Goal: Task Accomplishment & Management: Complete application form

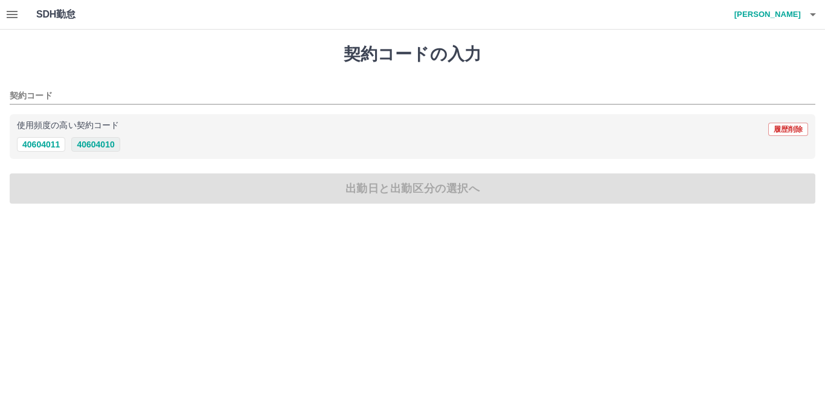
click at [98, 141] on button "40604010" at bounding box center [95, 144] width 48 height 14
type input "********"
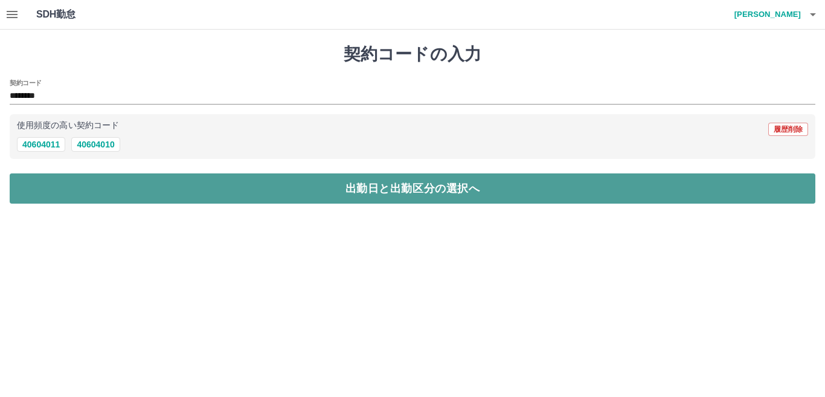
drag, startPoint x: 190, startPoint y: 181, endPoint x: 199, endPoint y: 177, distance: 9.2
click at [197, 179] on button "出勤日と出勤区分の選択へ" at bounding box center [412, 188] width 805 height 30
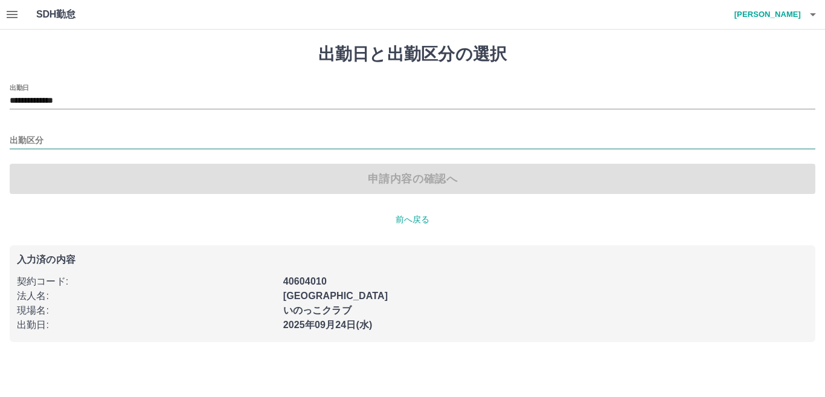
click at [74, 134] on input "出勤区分" at bounding box center [412, 140] width 805 height 15
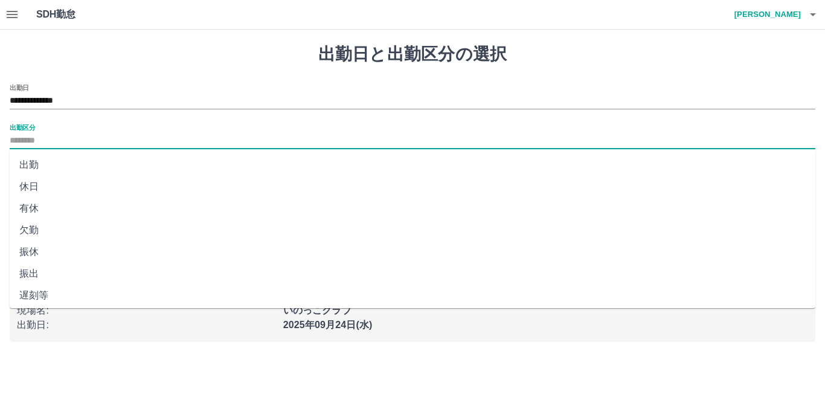
click at [59, 158] on li "出勤" at bounding box center [412, 165] width 805 height 22
type input "**"
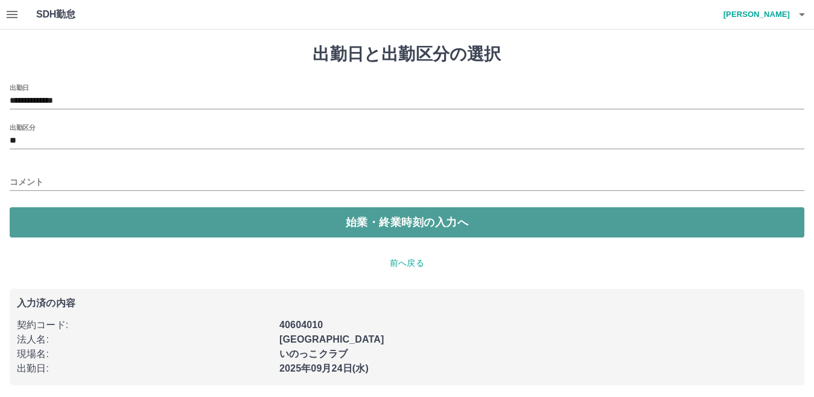
click at [167, 223] on button "始業・終業時刻の入力へ" at bounding box center [407, 222] width 795 height 30
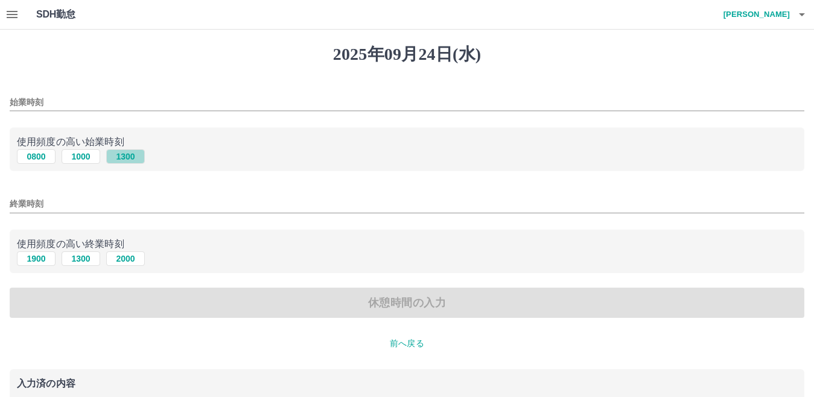
click at [120, 156] on button "1300" at bounding box center [125, 156] width 39 height 14
type input "****"
click at [34, 260] on button "1900" at bounding box center [36, 258] width 39 height 14
type input "****"
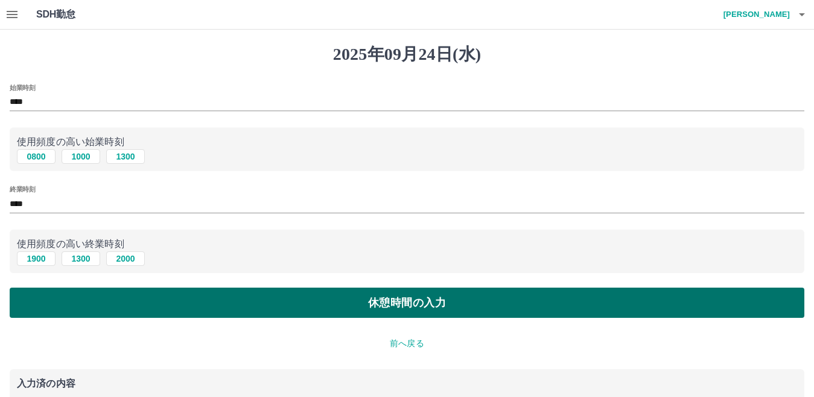
click at [284, 296] on button "休憩時間の入力" at bounding box center [407, 302] width 795 height 30
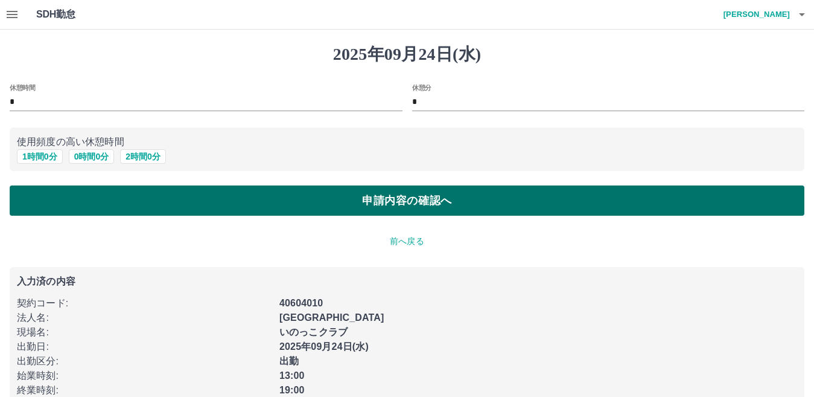
click at [449, 197] on button "申請内容の確認へ" at bounding box center [407, 200] width 795 height 30
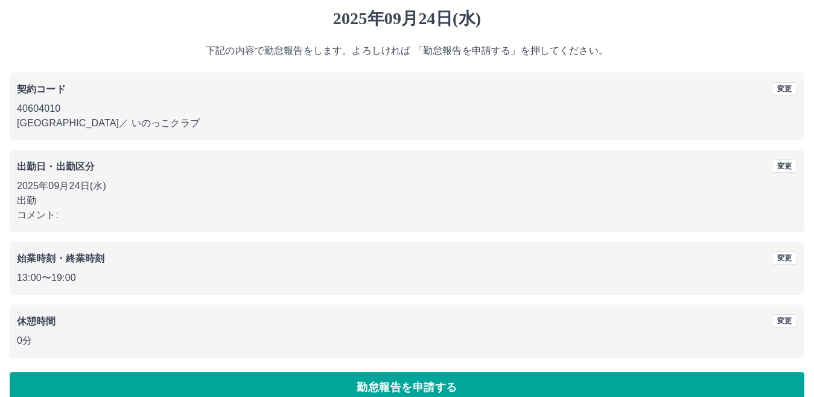
scroll to position [56, 0]
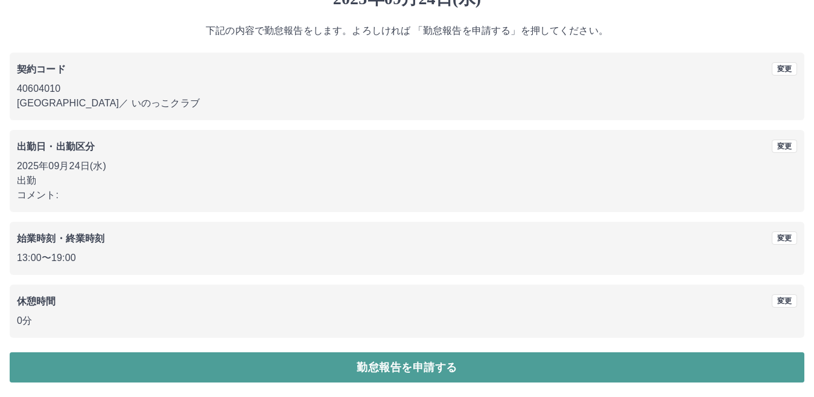
click at [372, 363] on button "勤怠報告を申請する" at bounding box center [407, 367] width 795 height 30
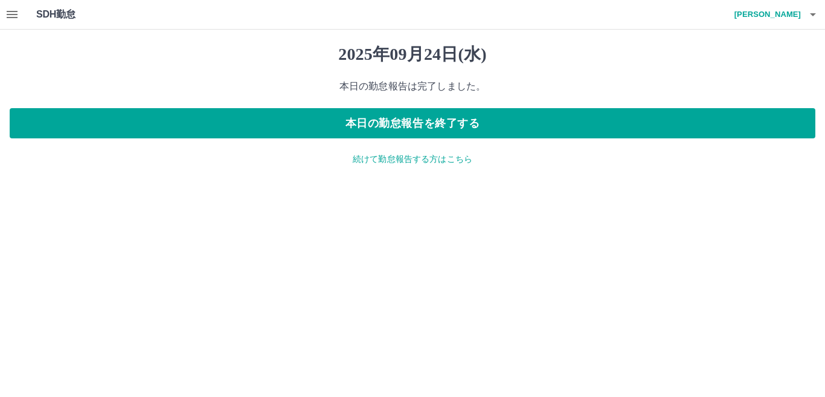
click at [4, 10] on button "button" at bounding box center [12, 14] width 24 height 29
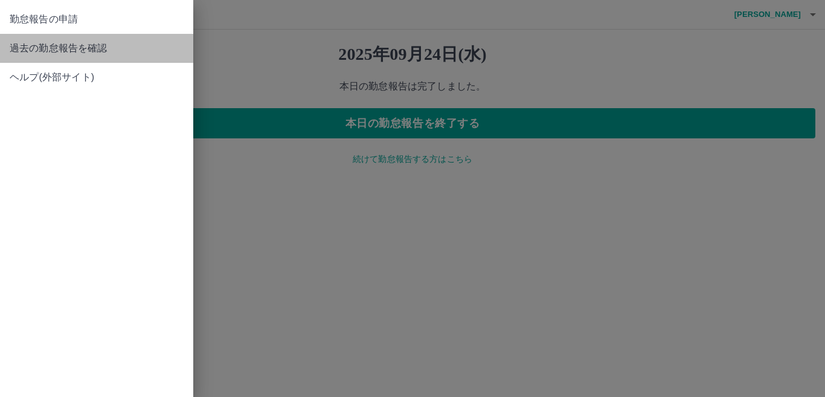
click at [30, 50] on span "過去の勤怠報告を確認" at bounding box center [97, 48] width 174 height 14
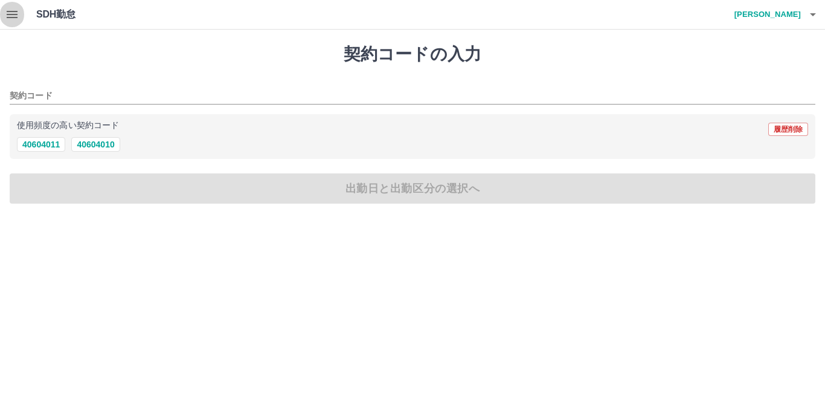
click at [16, 14] on icon "button" at bounding box center [12, 14] width 11 height 7
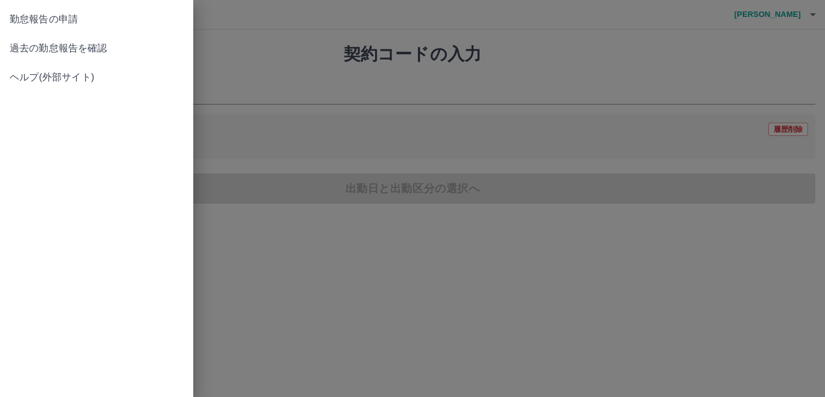
click at [30, 51] on span "過去の勤怠報告を確認" at bounding box center [97, 48] width 174 height 14
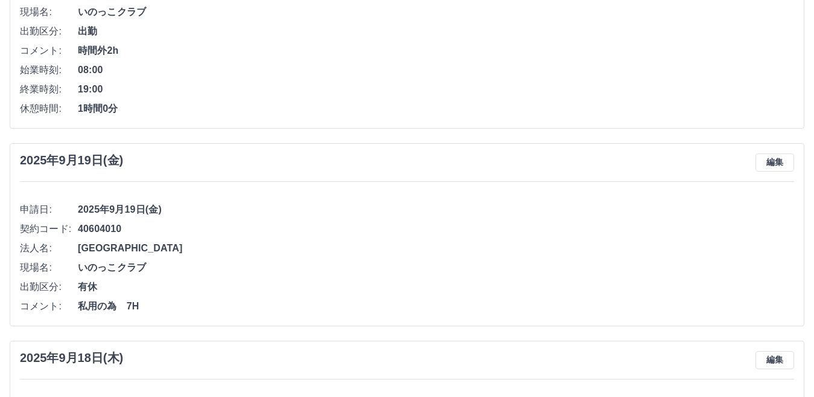
scroll to position [483, 0]
